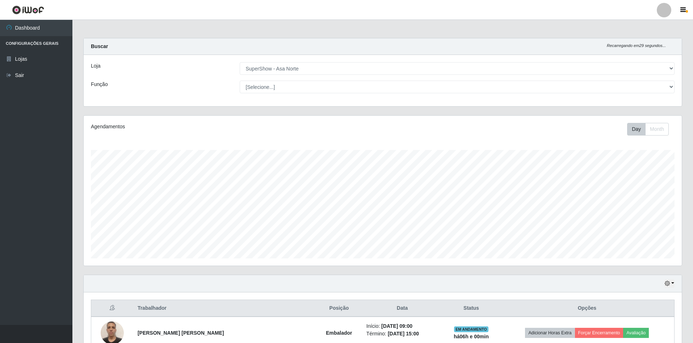
select select "71"
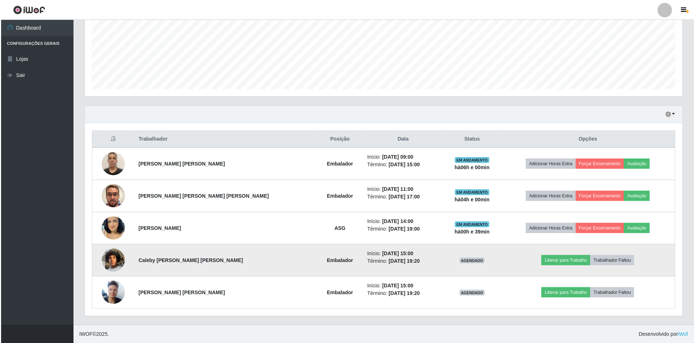
scroll to position [151, 598]
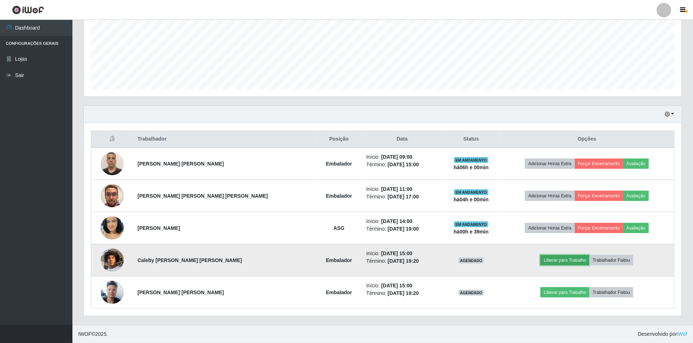
click at [546, 260] on button "Liberar para Trabalho" at bounding box center [564, 261] width 49 height 10
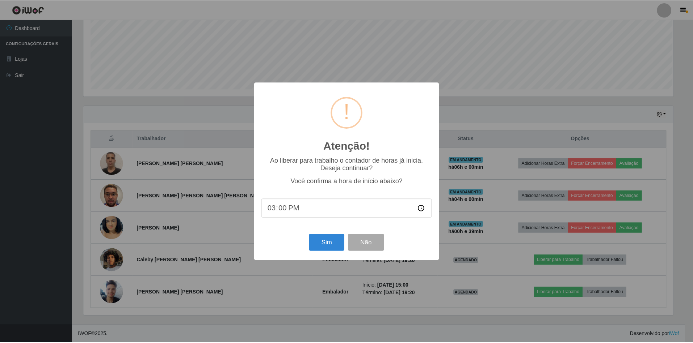
scroll to position [151, 591]
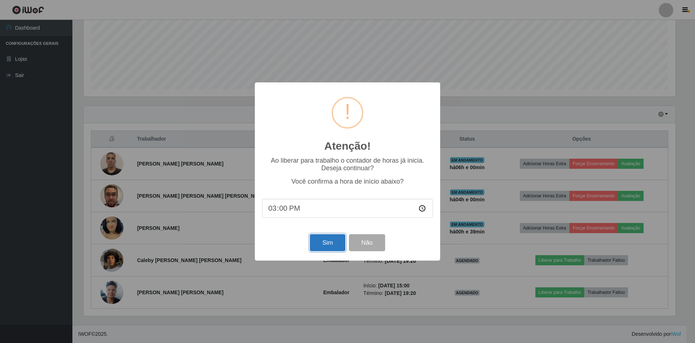
click at [322, 242] on button "Sim" at bounding box center [327, 243] width 35 height 17
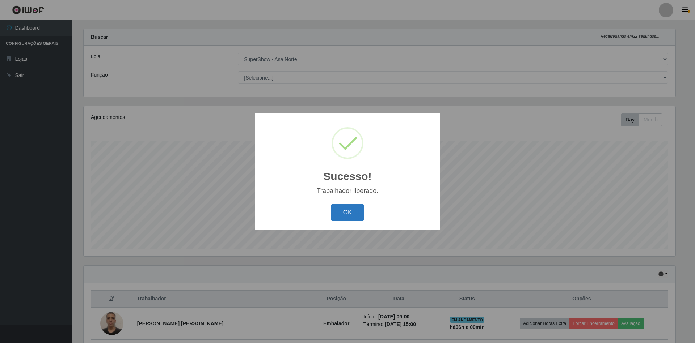
click at [351, 212] on button "OK" at bounding box center [348, 212] width 34 height 17
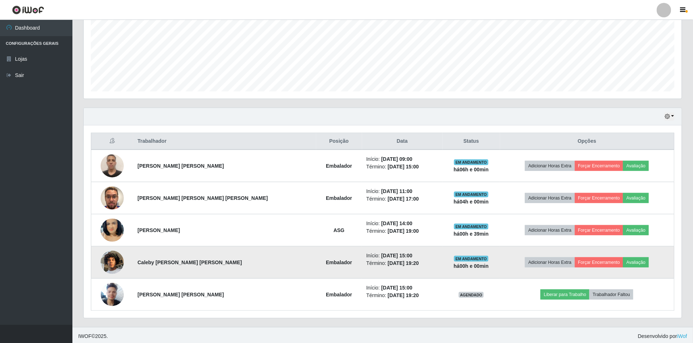
scroll to position [171, 0]
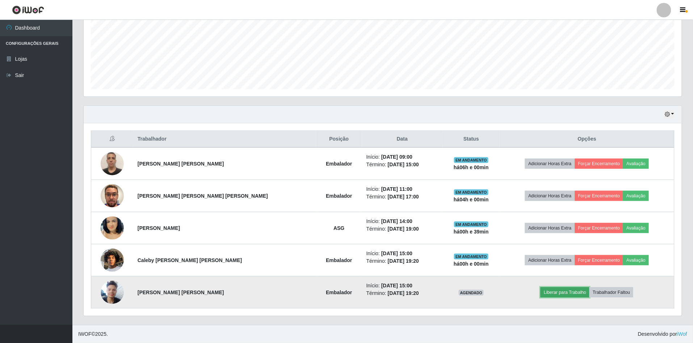
click at [546, 293] on button "Liberar para Trabalho" at bounding box center [564, 293] width 49 height 10
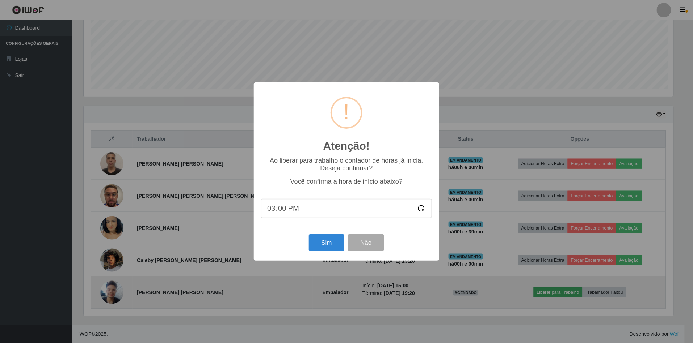
scroll to position [151, 591]
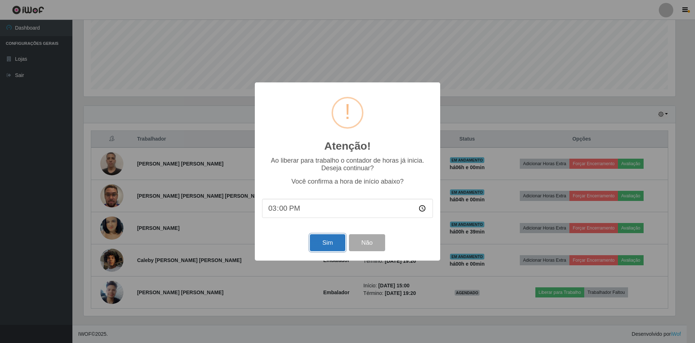
click at [332, 246] on button "Sim" at bounding box center [327, 243] width 35 height 17
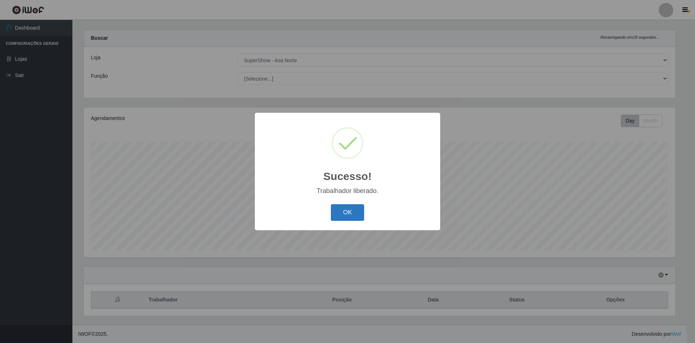
click at [348, 212] on button "OK" at bounding box center [348, 212] width 34 height 17
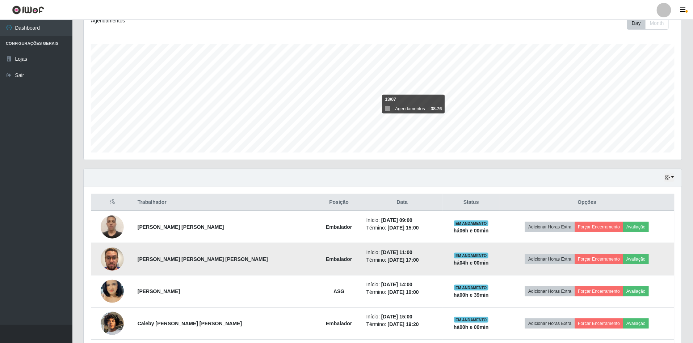
scroll to position [171, 0]
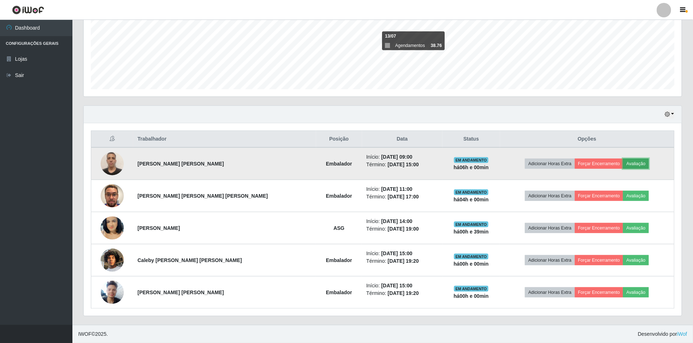
click at [633, 160] on button "Avaliação" at bounding box center [636, 164] width 26 height 10
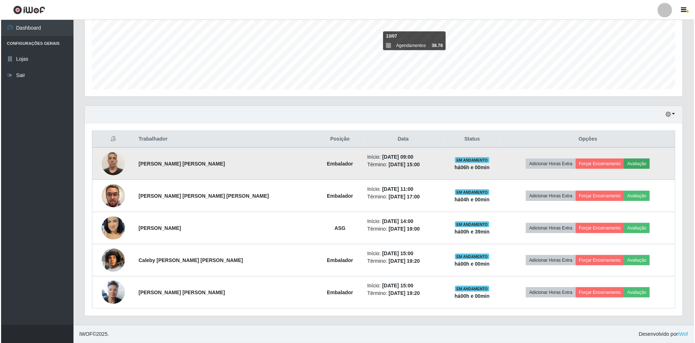
scroll to position [151, 591]
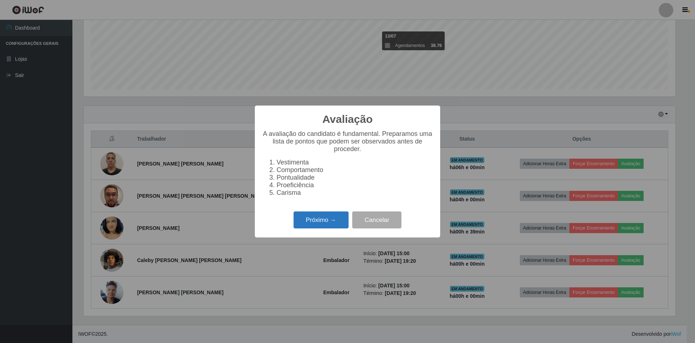
click at [330, 225] on button "Próximo →" at bounding box center [321, 220] width 55 height 17
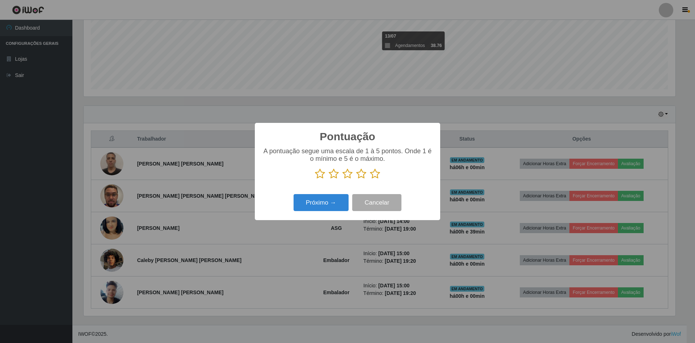
scroll to position [361796, 361355]
click at [377, 174] on icon at bounding box center [375, 174] width 10 height 11
click at [370, 180] on input "radio" at bounding box center [370, 180] width 0 height 0
click at [344, 203] on button "Próximo →" at bounding box center [321, 202] width 55 height 17
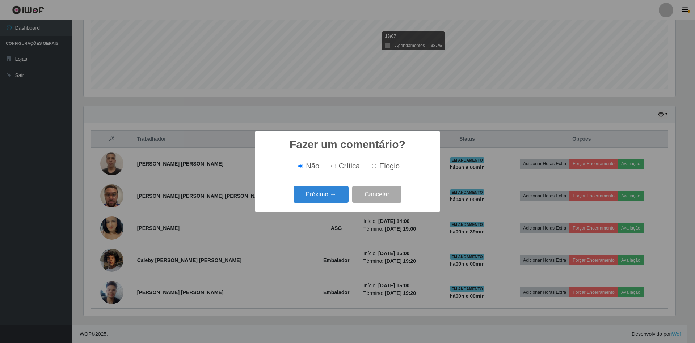
click at [372, 164] on input "Elogio" at bounding box center [374, 166] width 5 height 5
radio input "true"
click at [332, 195] on button "Próximo →" at bounding box center [321, 194] width 55 height 17
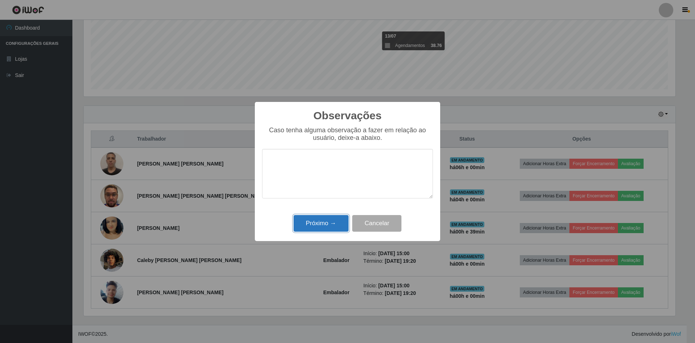
click at [326, 220] on button "Próximo →" at bounding box center [321, 223] width 55 height 17
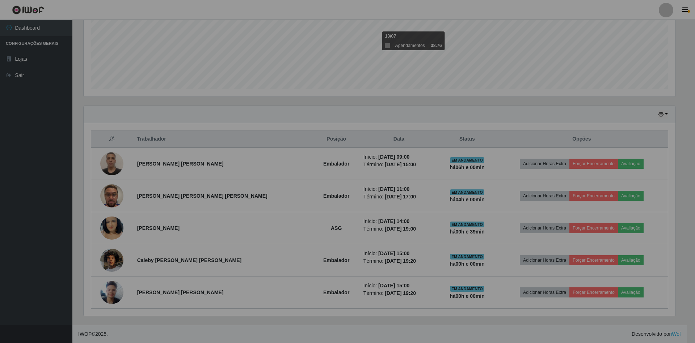
scroll to position [151, 598]
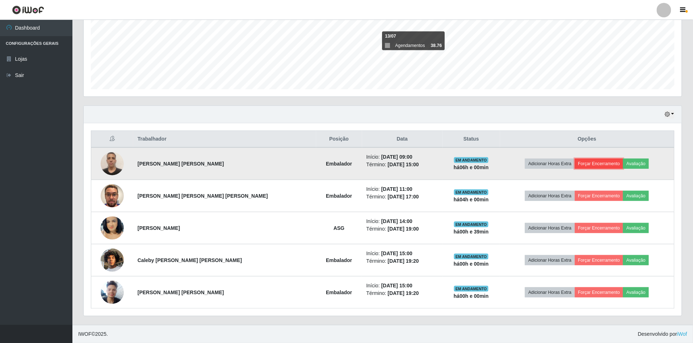
click at [579, 160] on button "Forçar Encerramento" at bounding box center [599, 164] width 49 height 10
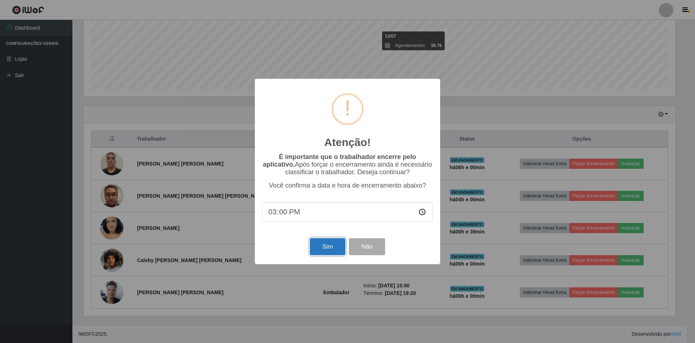
click at [328, 246] on button "Sim" at bounding box center [327, 247] width 35 height 17
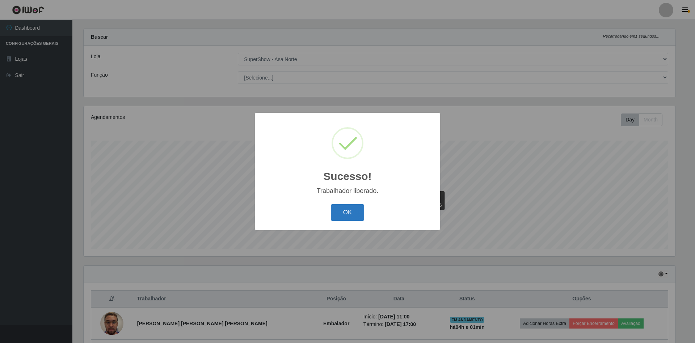
click at [350, 214] on button "OK" at bounding box center [348, 212] width 34 height 17
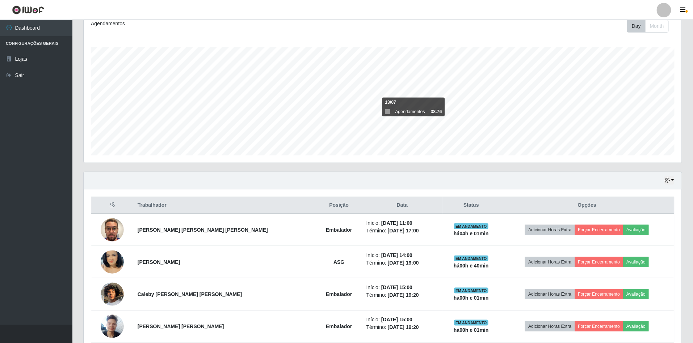
scroll to position [139, 0]
